Goal: Contribute content: Contribute content

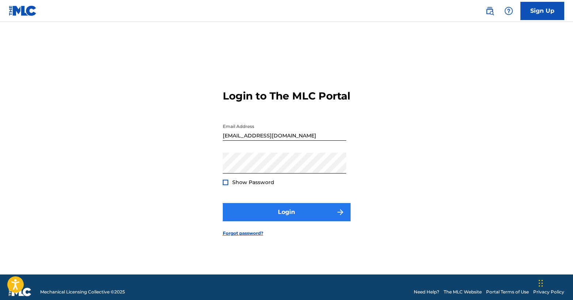
click at [273, 221] on button "Login" at bounding box center [287, 212] width 128 height 18
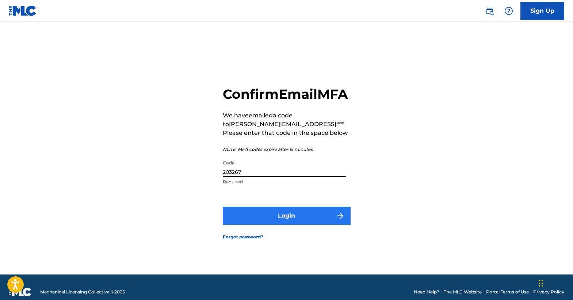
type input "203267"
click at [294, 223] on button "Login" at bounding box center [287, 216] width 128 height 18
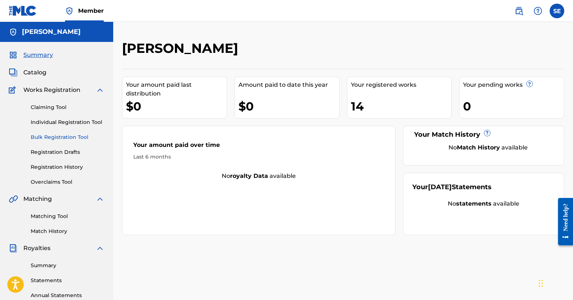
click at [70, 136] on link "Bulk Registration Tool" at bounding box center [68, 138] width 74 height 8
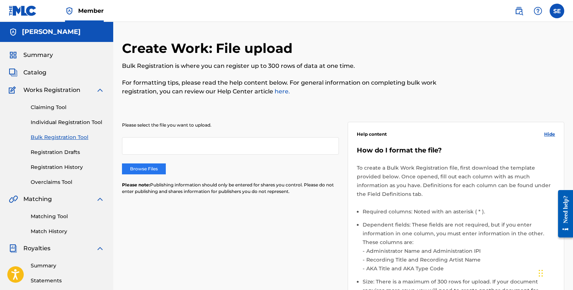
click at [148, 166] on label "Browse Files" at bounding box center [144, 169] width 44 height 11
click at [0, 0] on input "Browse Files" at bounding box center [0, 0] width 0 height 0
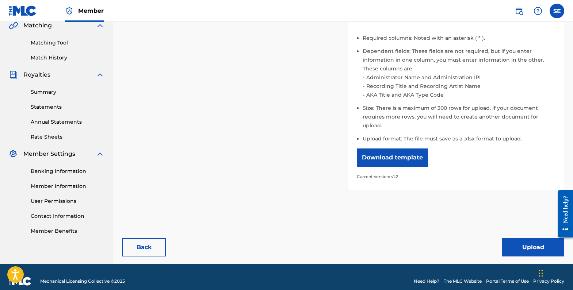
scroll to position [173, 0]
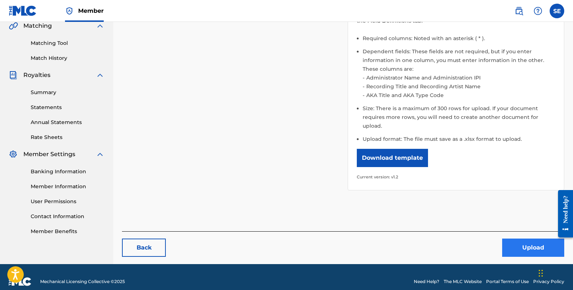
click at [533, 242] on button "Upload" at bounding box center [533, 248] width 62 height 18
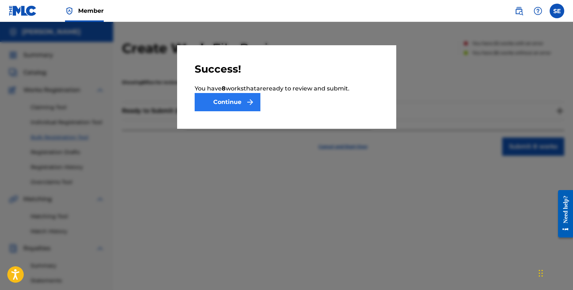
click at [234, 103] on button "Continue" at bounding box center [228, 102] width 66 height 18
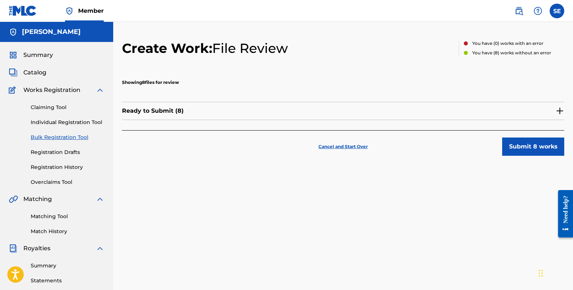
click at [560, 111] on img at bounding box center [559, 111] width 9 height 9
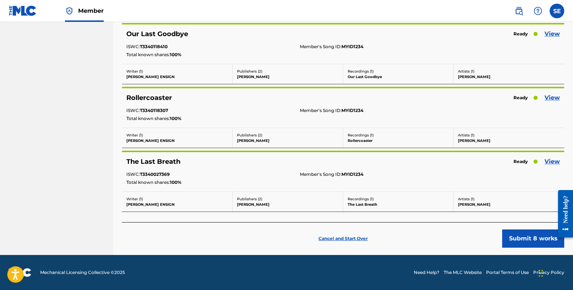
scroll to position [419, 0]
click at [529, 238] on button "Submit 8 works" at bounding box center [533, 239] width 62 height 18
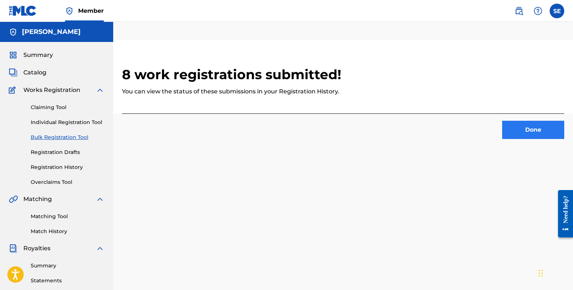
click at [521, 128] on button "Done" at bounding box center [533, 130] width 62 height 18
